Goal: Transaction & Acquisition: Purchase product/service

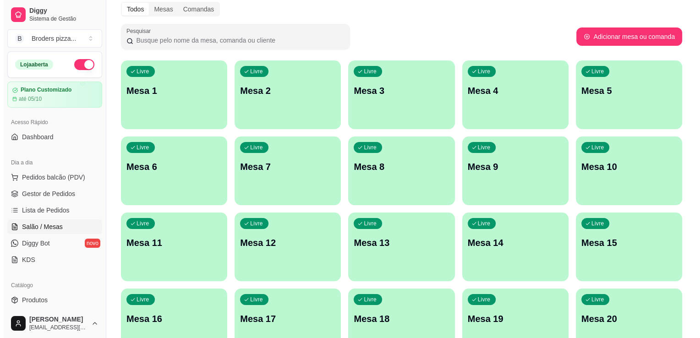
scroll to position [39, 0]
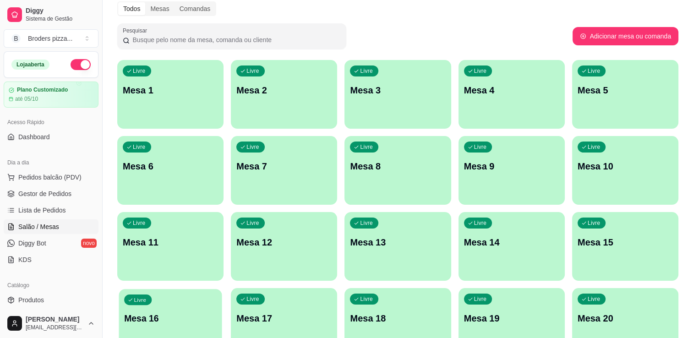
click at [195, 301] on div "Livre Mesa 16" at bounding box center [170, 317] width 103 height 56
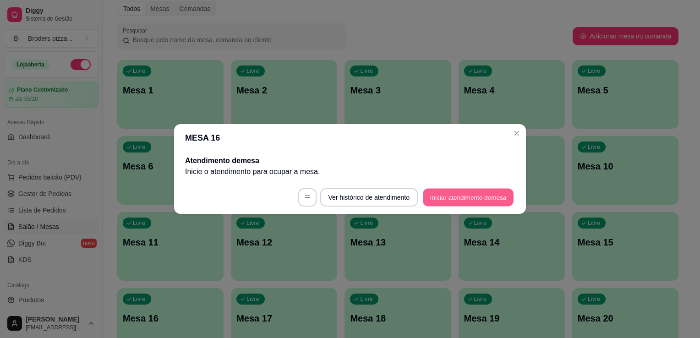
click at [468, 203] on button "Iniciar atendimento de mesa" at bounding box center [468, 198] width 91 height 18
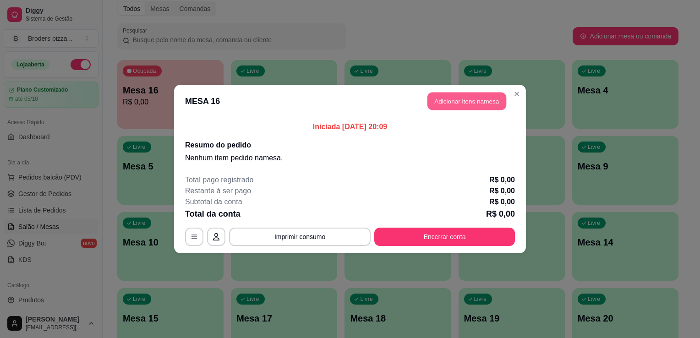
click at [462, 104] on button "Adicionar itens na mesa" at bounding box center [466, 101] width 79 height 18
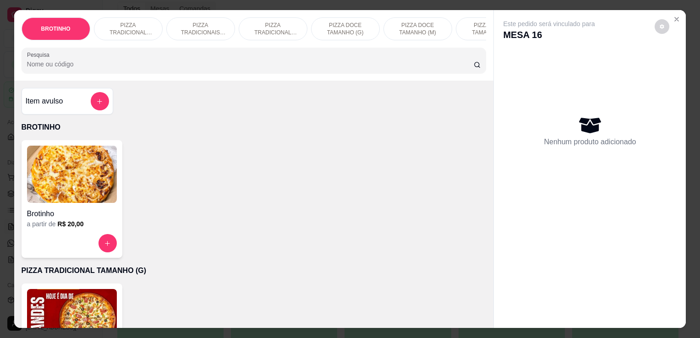
click at [203, 22] on p "PIZZA TRADICIONAIS TAMANHO (M)" at bounding box center [200, 29] width 53 height 15
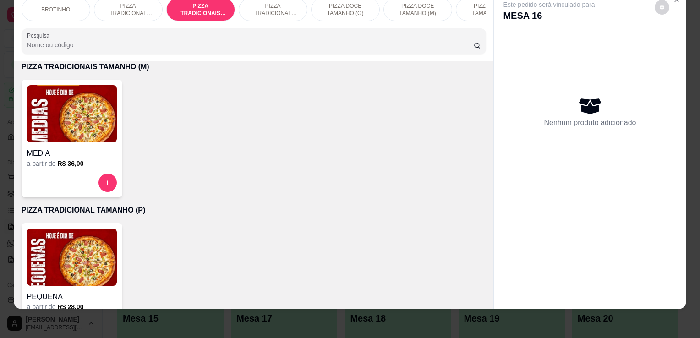
click at [61, 130] on img at bounding box center [72, 113] width 90 height 57
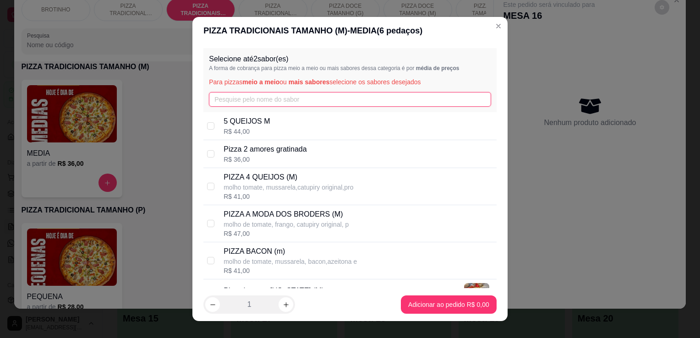
click at [255, 103] on input "text" at bounding box center [350, 99] width 282 height 15
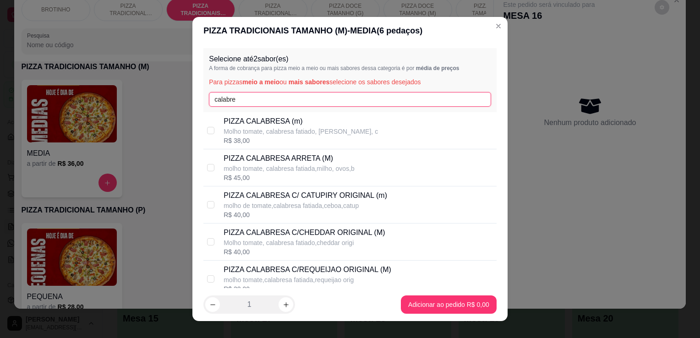
type input "calabre"
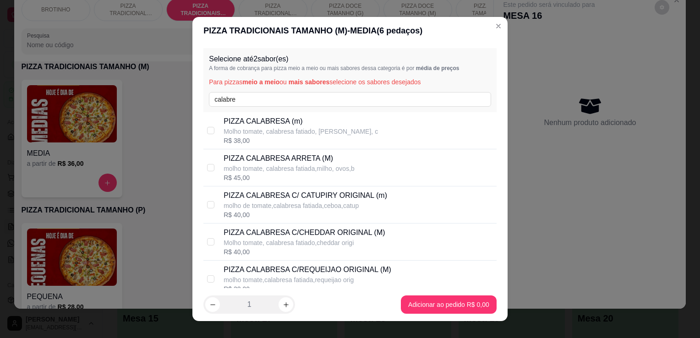
click at [354, 198] on p "PIZZA CALABRESA C/ CATUPIRY ORIGINAL (m)" at bounding box center [304, 195] width 163 height 11
checkbox input "true"
click at [255, 90] on div "Selecione até 2 sabor(es) A forma de cobrança para pizza meio a meio ou mais sa…" at bounding box center [349, 80] width 293 height 64
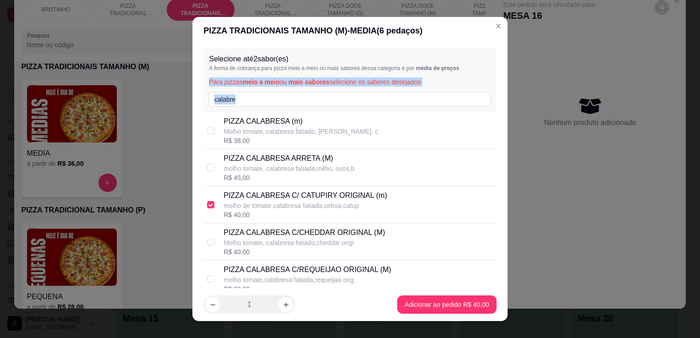
click at [255, 90] on div "Selecione até 2 sabor(es) A forma de cobrança para pizza meio a meio ou mais sa…" at bounding box center [349, 80] width 293 height 64
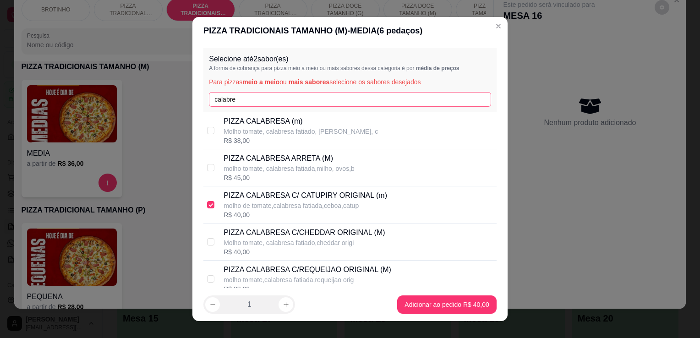
click at [254, 93] on div "Selecione até 2 sabor(es) A forma de cobrança para pizza meio a meio ou mais sa…" at bounding box center [349, 80] width 293 height 64
click at [254, 93] on input "calabre" at bounding box center [350, 99] width 282 height 15
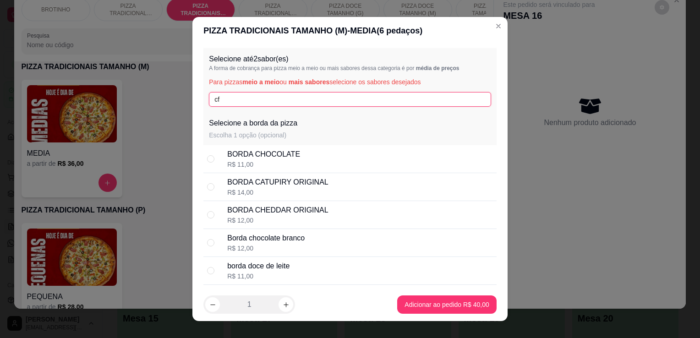
type input "c"
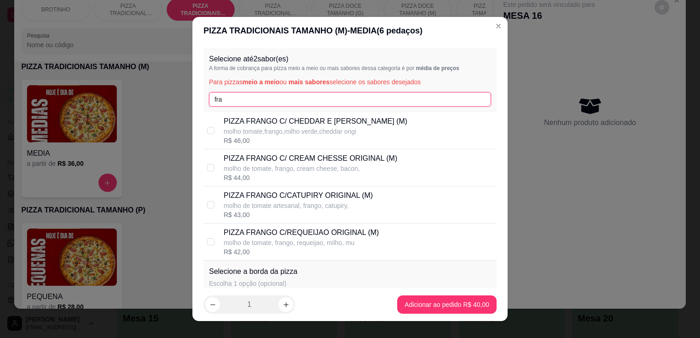
type input "fra"
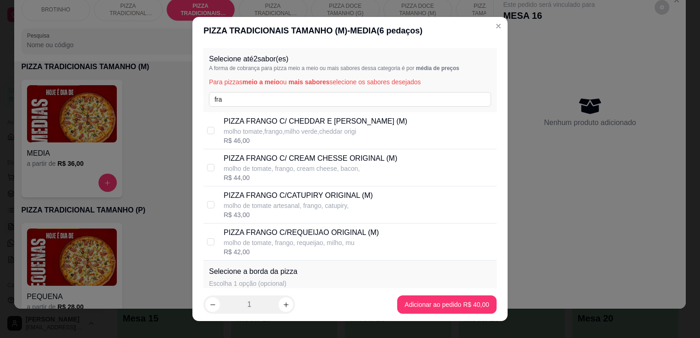
click at [332, 198] on p "PIZZA FRANGO C/CATUPIRY ORIGINAL (M)" at bounding box center [297, 195] width 149 height 11
checkbox input "true"
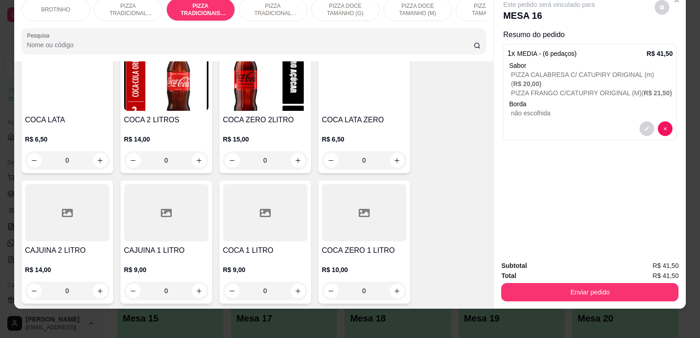
scroll to position [1098, 0]
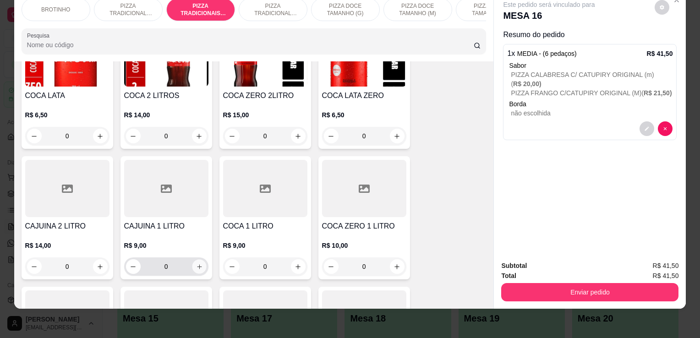
click at [195, 268] on icon "increase-product-quantity" at bounding box center [198, 266] width 7 height 7
type input "1"
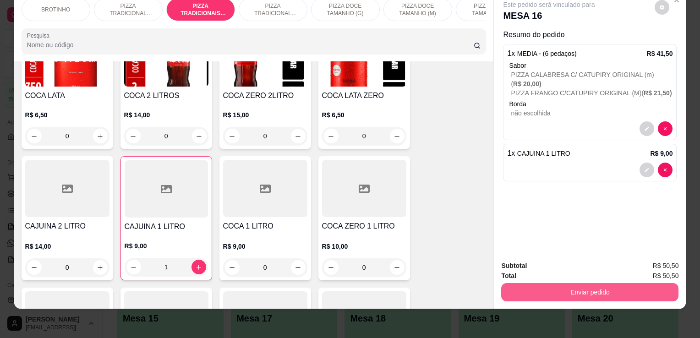
click at [548, 285] on button "Enviar pedido" at bounding box center [589, 292] width 177 height 18
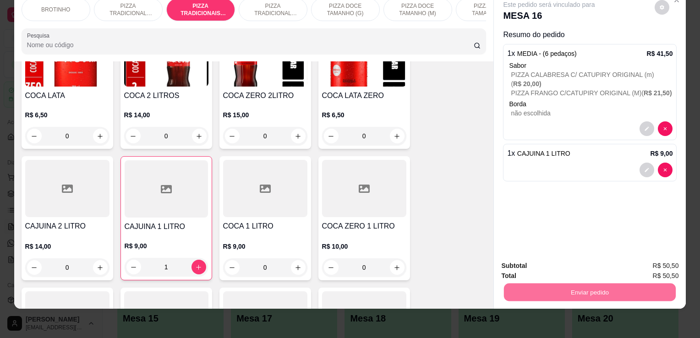
click at [588, 261] on button "Registrar cliente" at bounding box center [593, 263] width 59 height 17
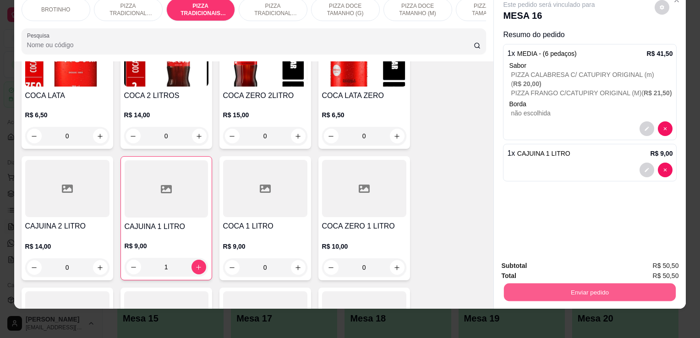
click at [585, 283] on button "Enviar pedido" at bounding box center [590, 292] width 172 height 18
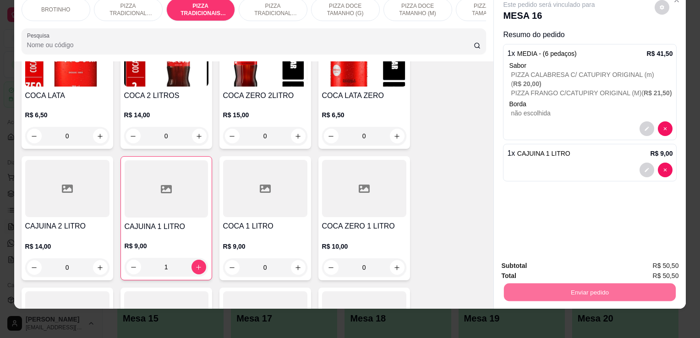
click at [583, 260] on button "Registrar cliente" at bounding box center [593, 263] width 59 height 17
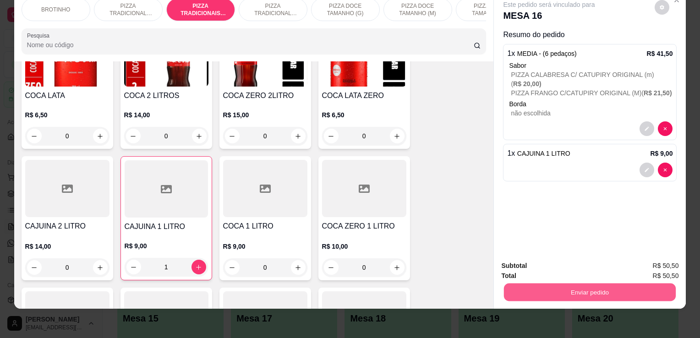
click at [592, 286] on button "Enviar pedido" at bounding box center [590, 292] width 172 height 18
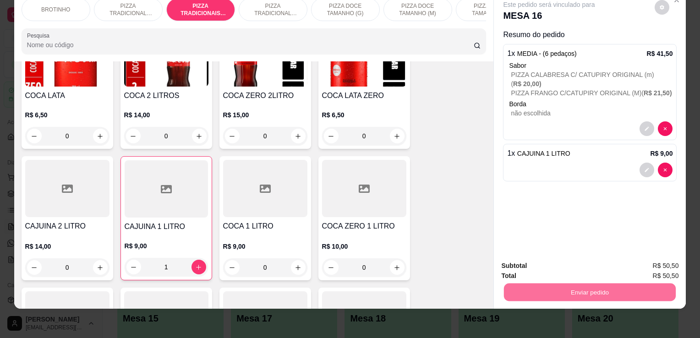
click at [657, 257] on button "Enviar pedido" at bounding box center [654, 263] width 50 height 17
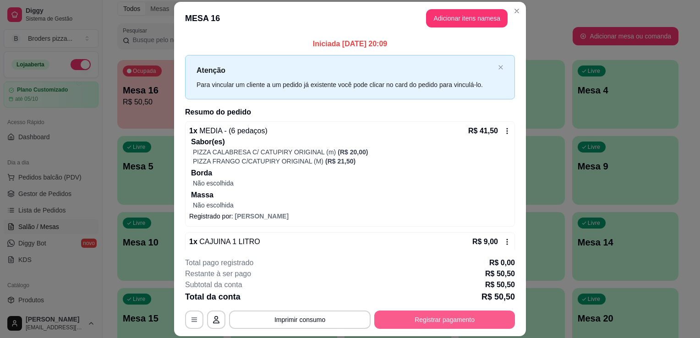
click at [471, 321] on button "Registrar pagamento" at bounding box center [444, 319] width 141 height 18
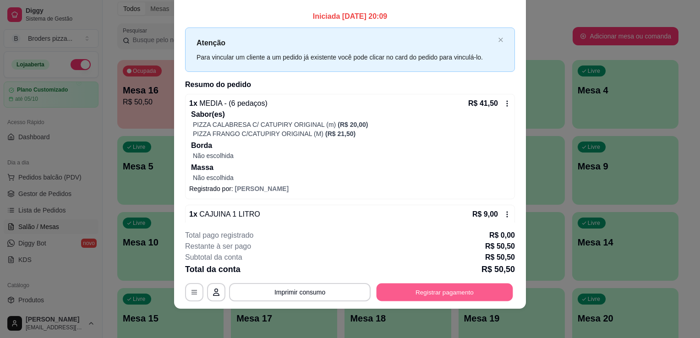
click at [402, 296] on button "Registrar pagamento" at bounding box center [444, 292] width 136 height 18
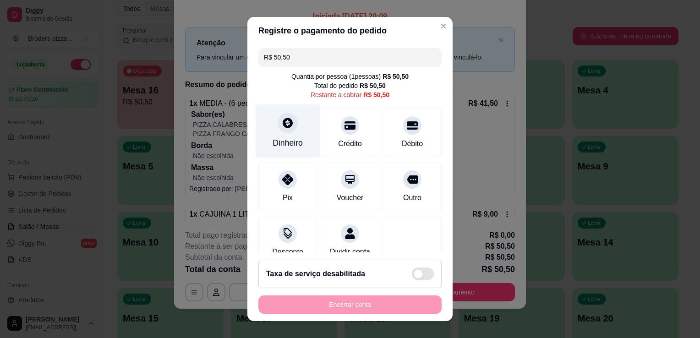
click at [281, 131] on div at bounding box center [287, 123] width 20 height 20
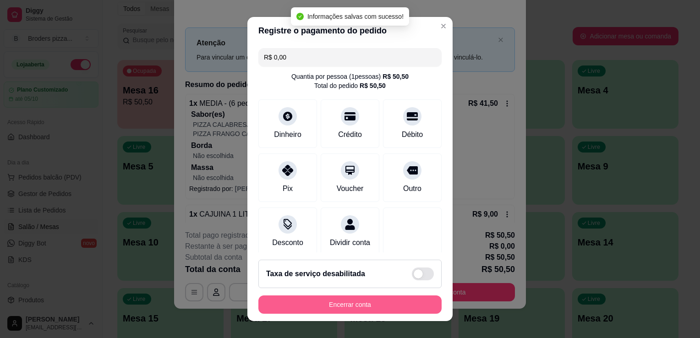
type input "R$ 0,00"
click at [355, 308] on button "Encerrar conta" at bounding box center [350, 305] width 178 height 18
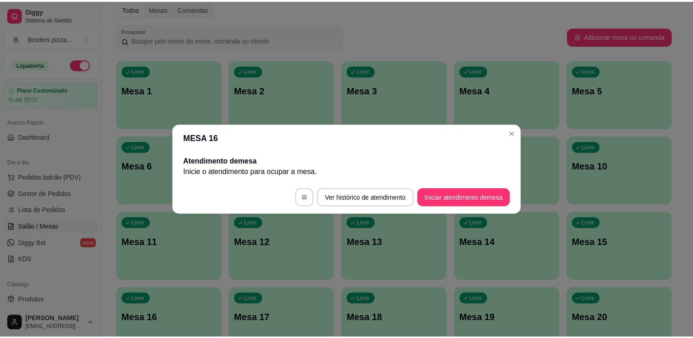
scroll to position [0, 0]
